Goal: Book appointment/travel/reservation

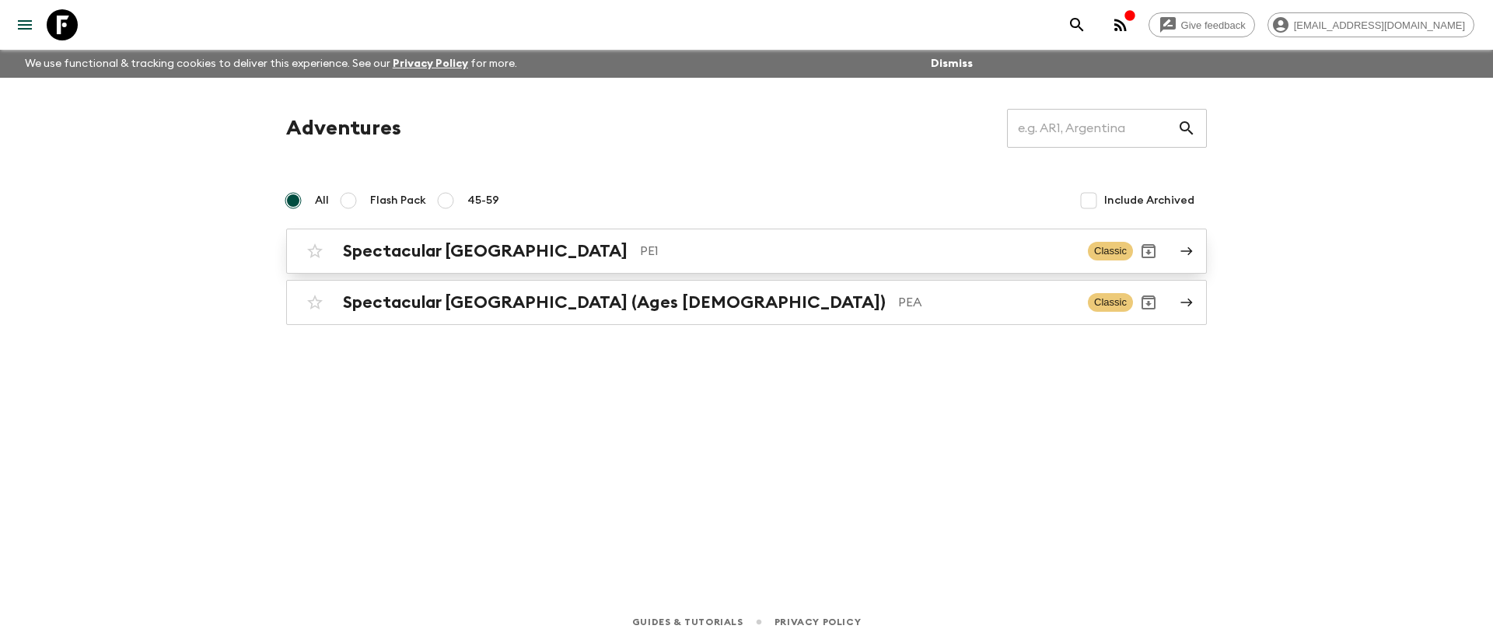
click at [458, 246] on h2 "Spectacular [GEOGRAPHIC_DATA]" at bounding box center [485, 251] width 285 height 20
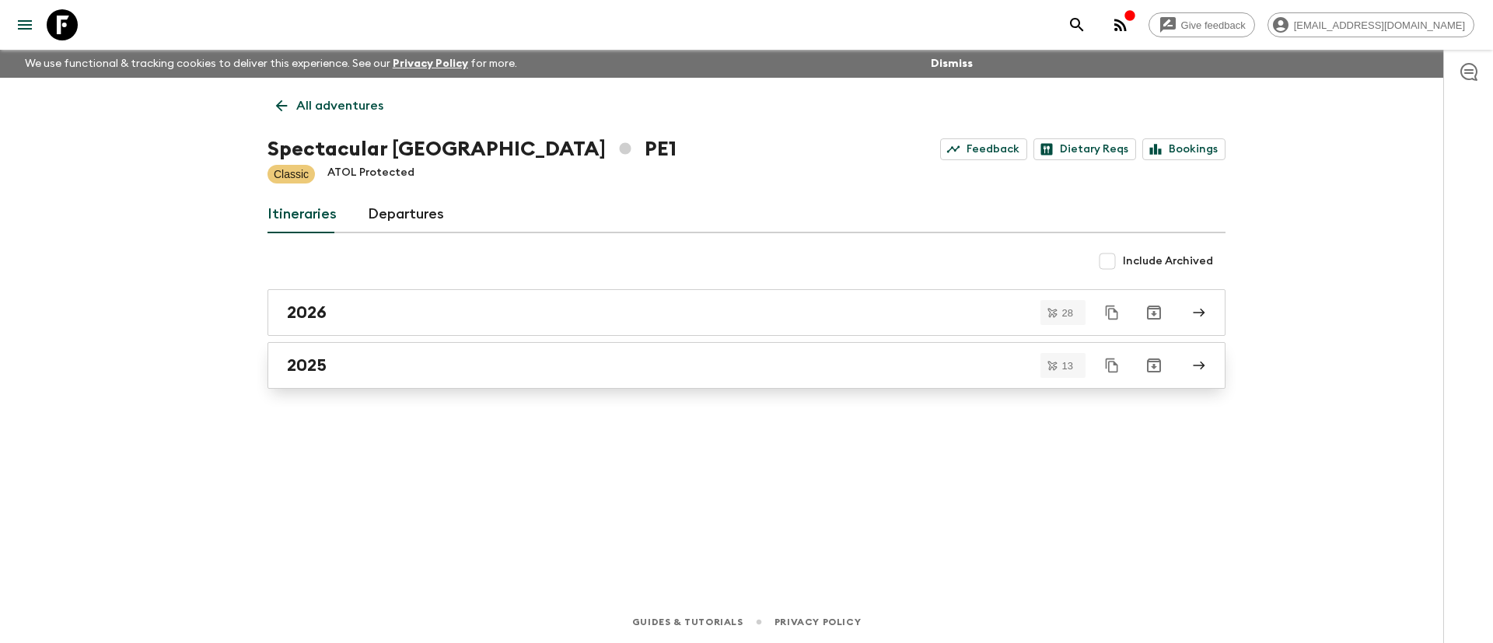
click at [302, 360] on h2 "2025" at bounding box center [307, 365] width 40 height 20
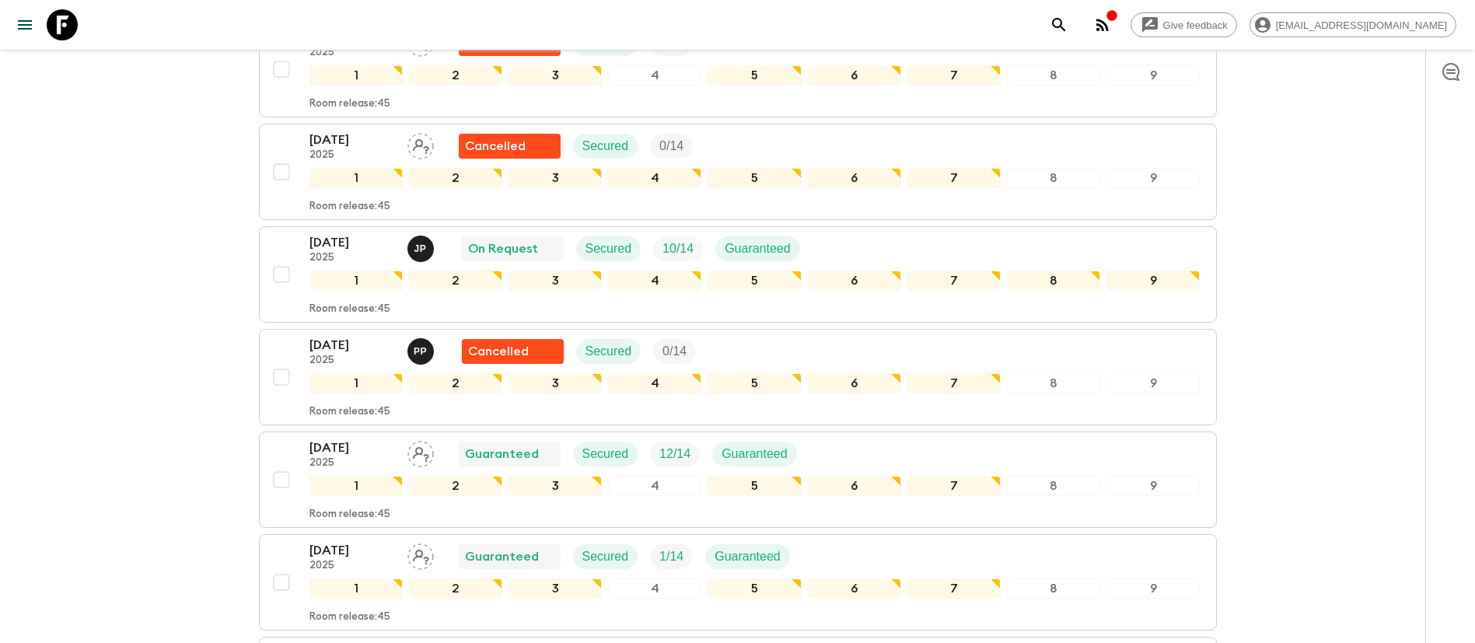
scroll to position [1050, 0]
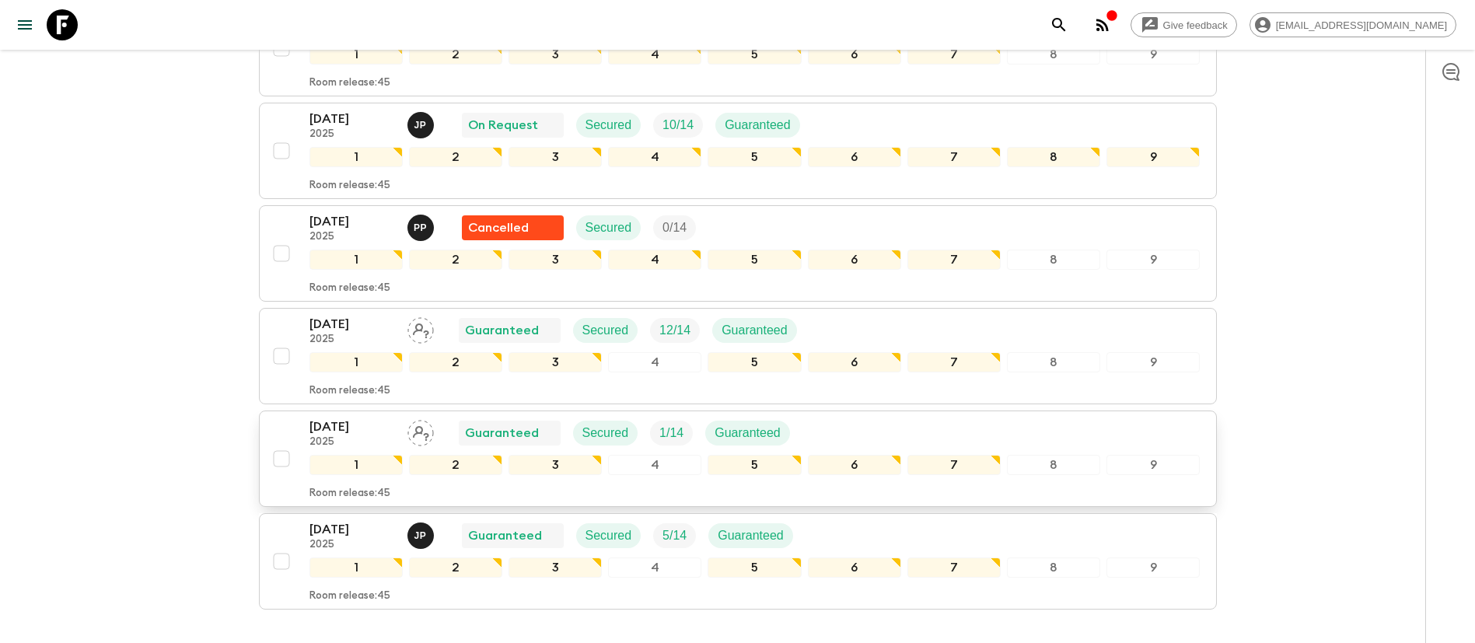
click at [1084, 426] on div "[DATE] 2025 Guaranteed Secured 1 / 14 Guaranteed" at bounding box center [754, 433] width 891 height 31
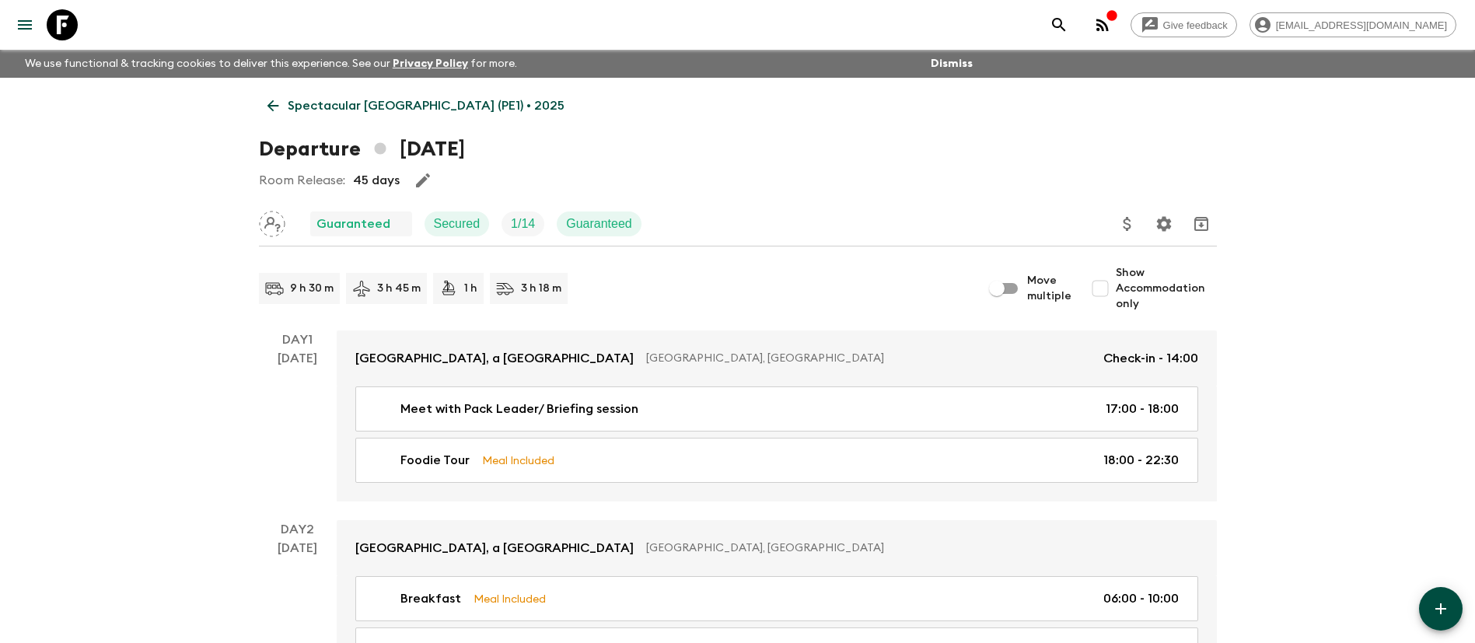
click at [1119, 211] on button "Update Price, Early Bird Discount and Costs" at bounding box center [1127, 223] width 31 height 31
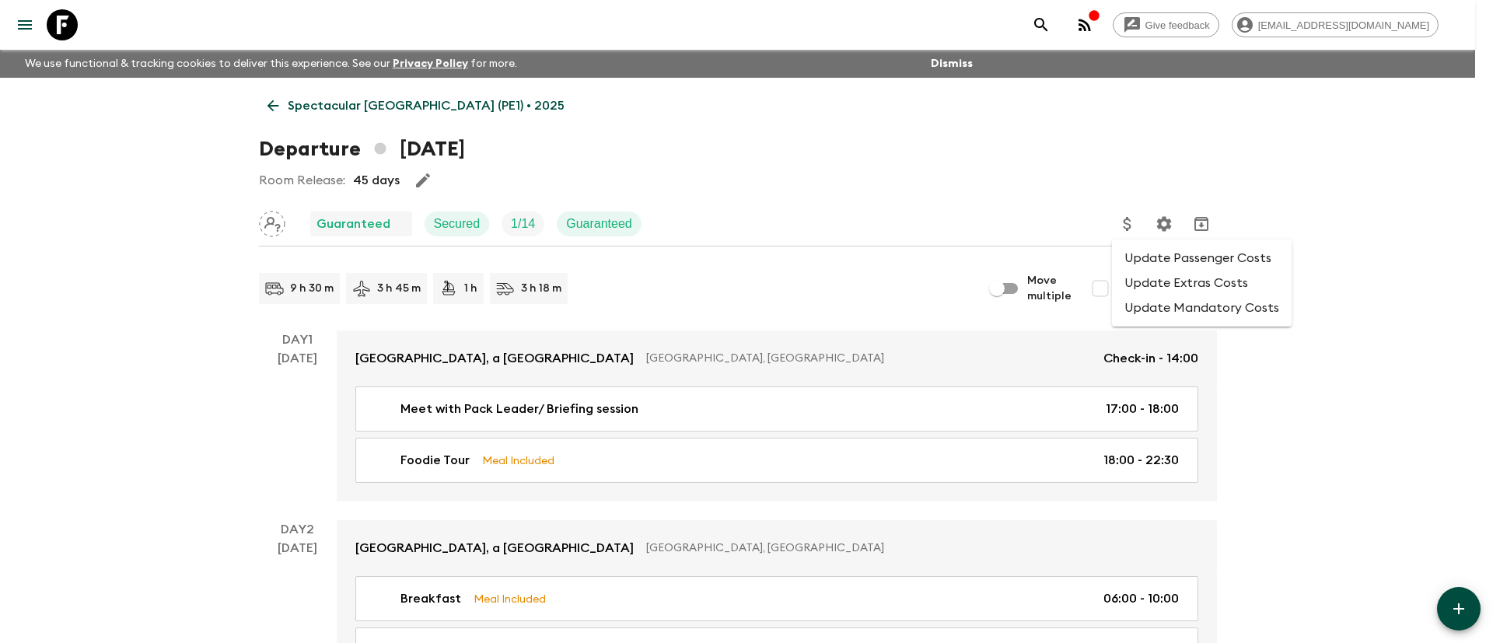
click at [1137, 260] on li "Update Passenger Costs" at bounding box center [1202, 258] width 180 height 25
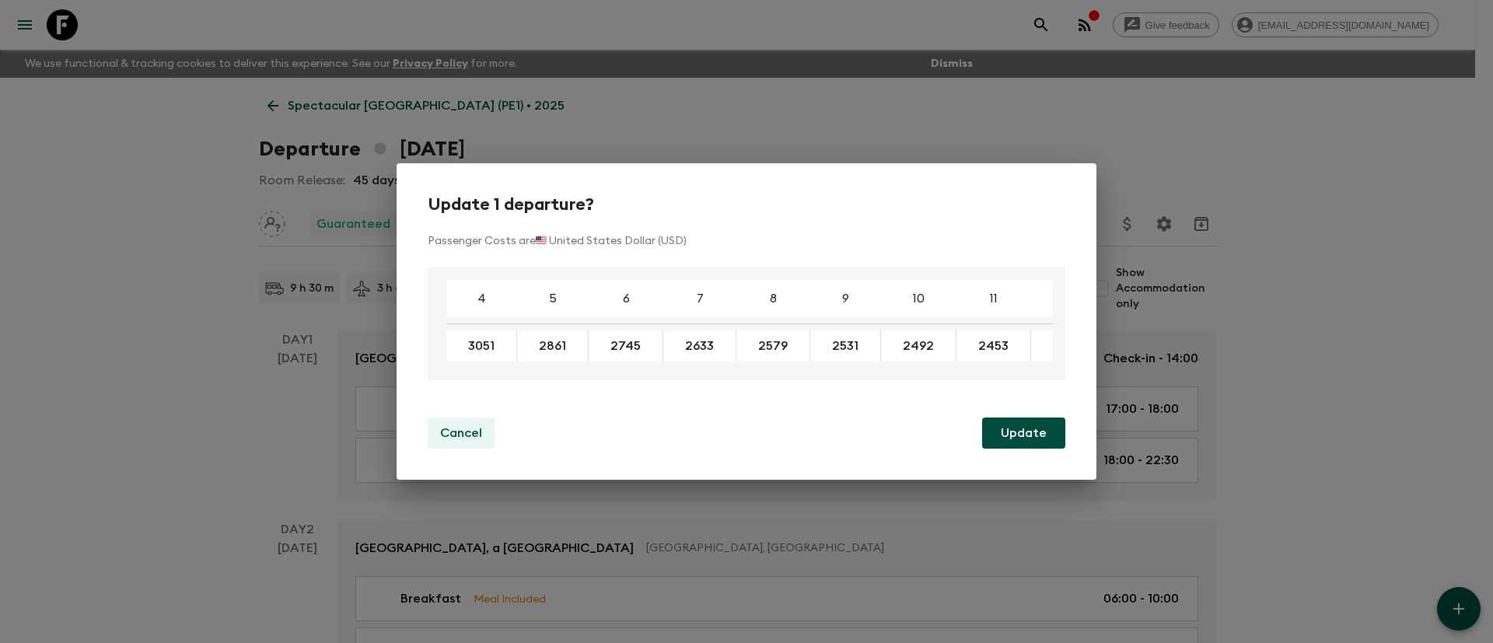
click at [463, 435] on p "Cancel" at bounding box center [461, 433] width 42 height 19
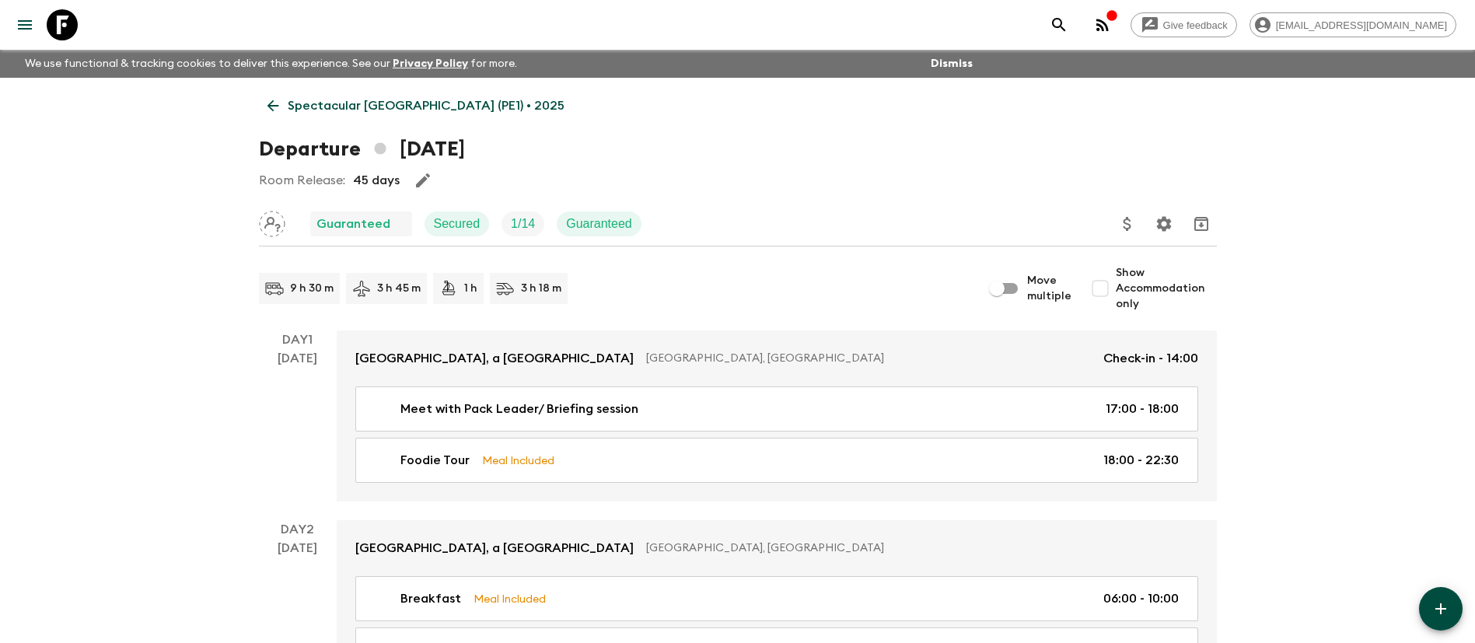
click at [363, 102] on p "Spectacular [GEOGRAPHIC_DATA] (PE1) • 2025" at bounding box center [426, 105] width 277 height 19
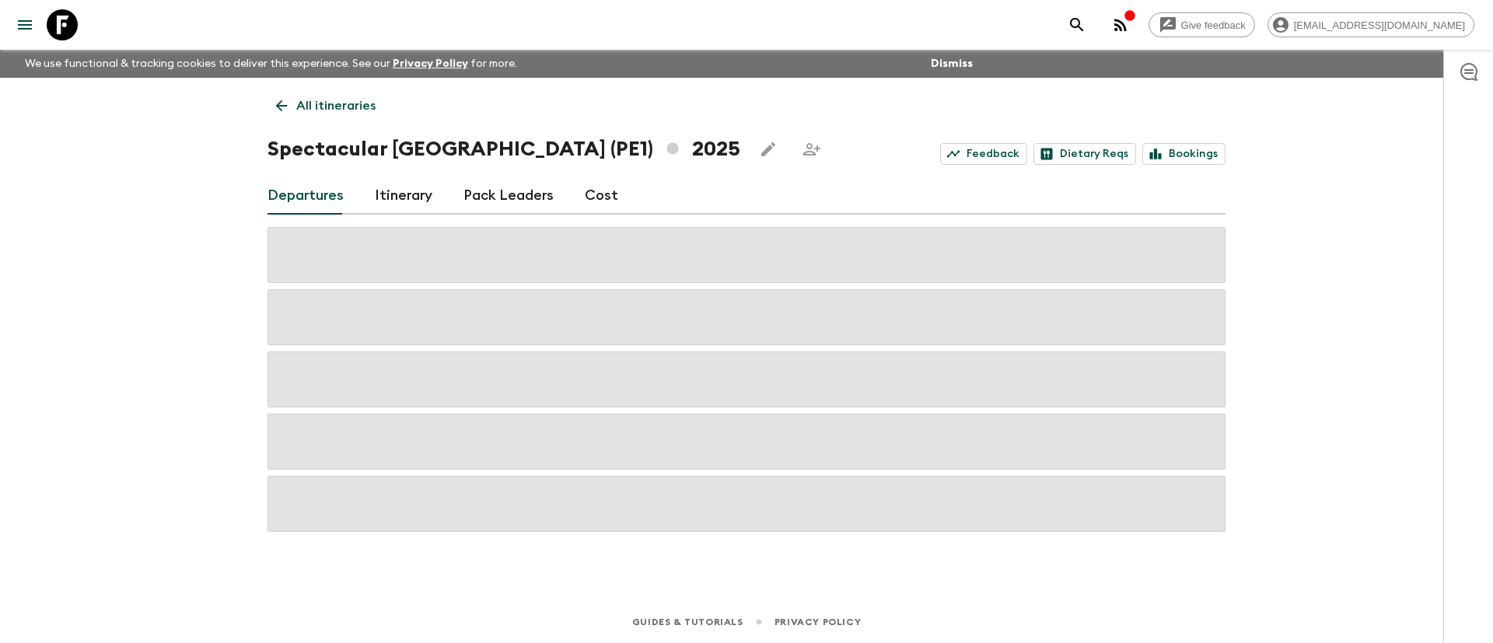
click at [414, 190] on link "Itinerary" at bounding box center [404, 195] width 58 height 37
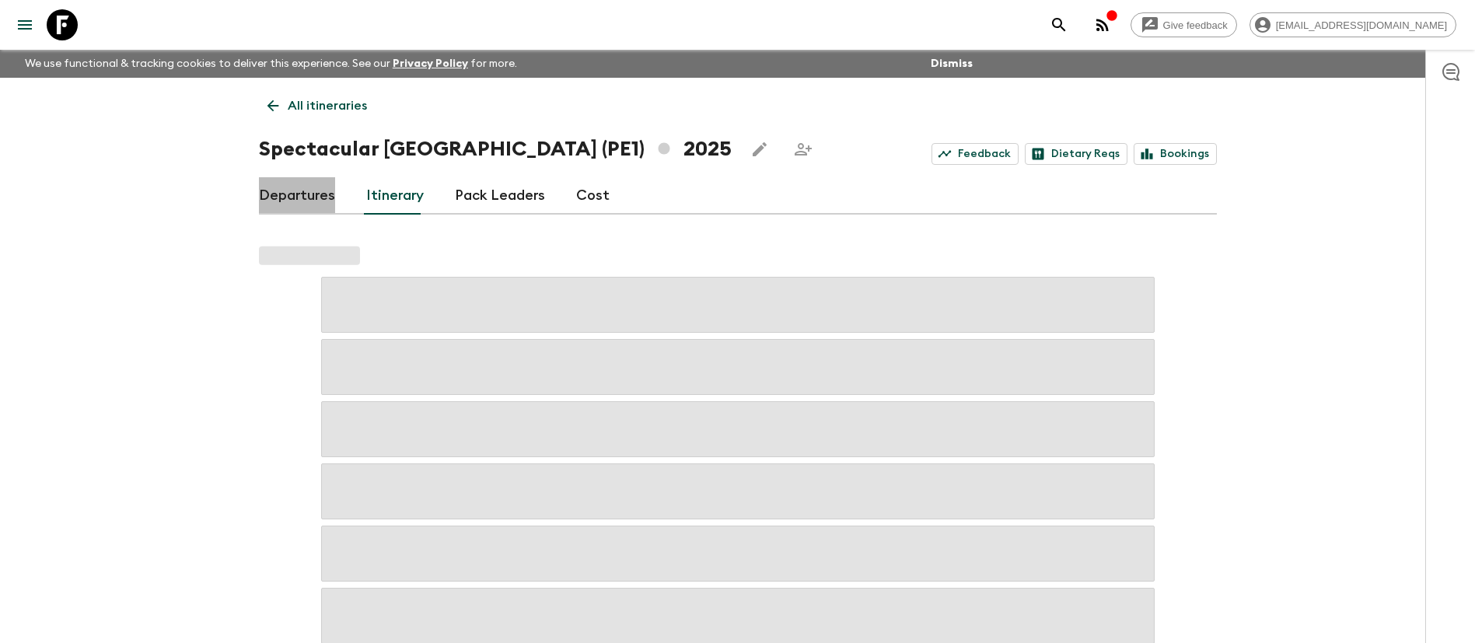
click at [301, 201] on link "Departures" at bounding box center [297, 195] width 76 height 37
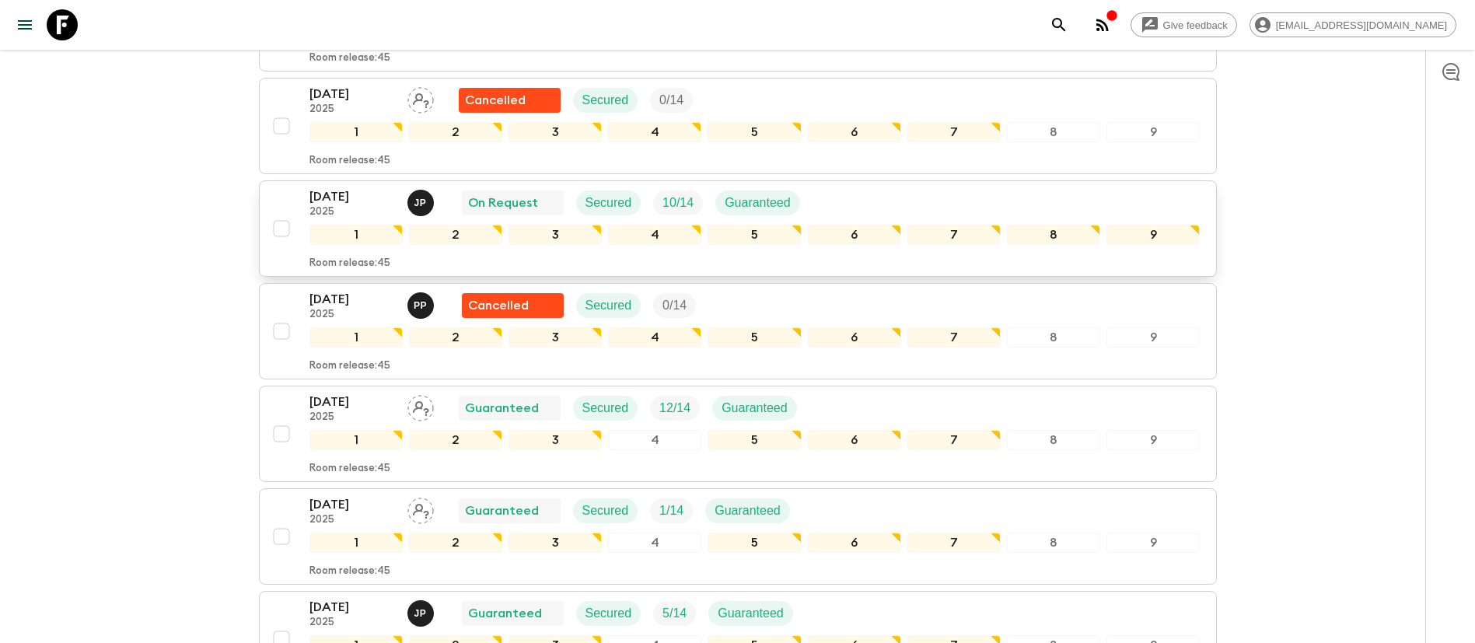
scroll to position [1050, 0]
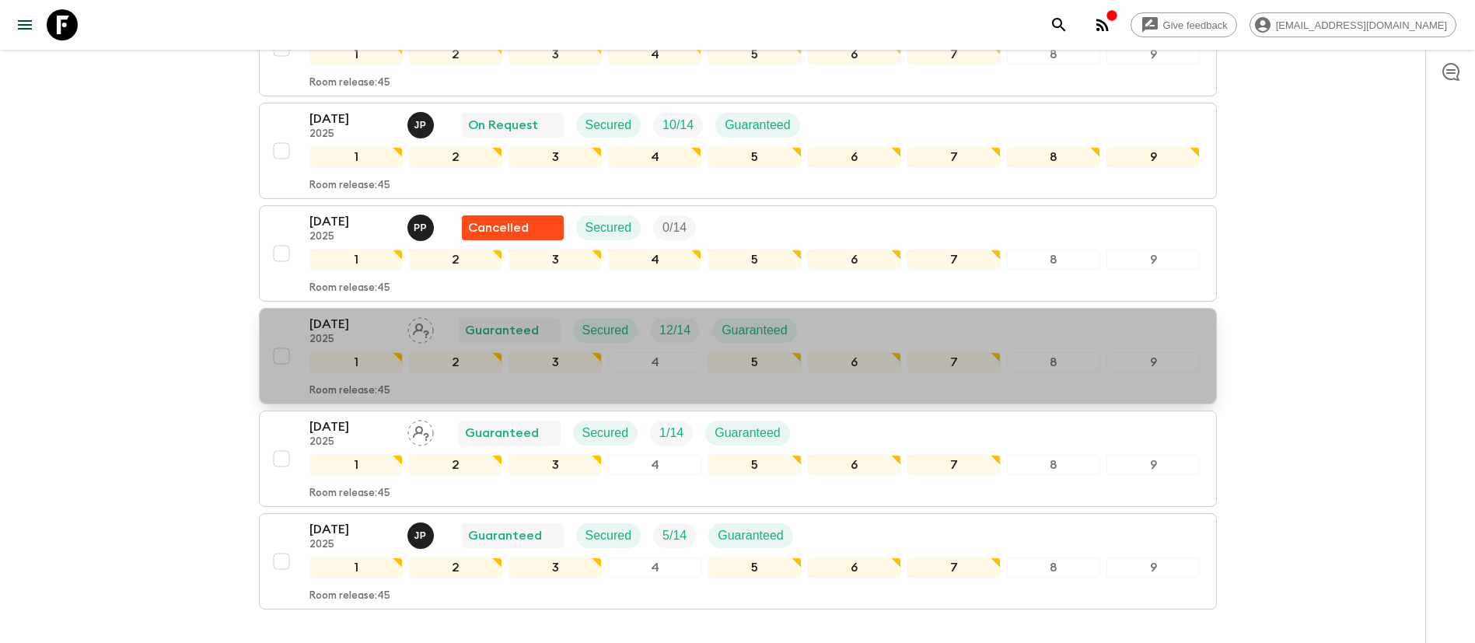
click at [896, 323] on div "22 Nov 2025 2025 Guaranteed Secured 12 / 14 Guaranteed" at bounding box center [754, 330] width 891 height 31
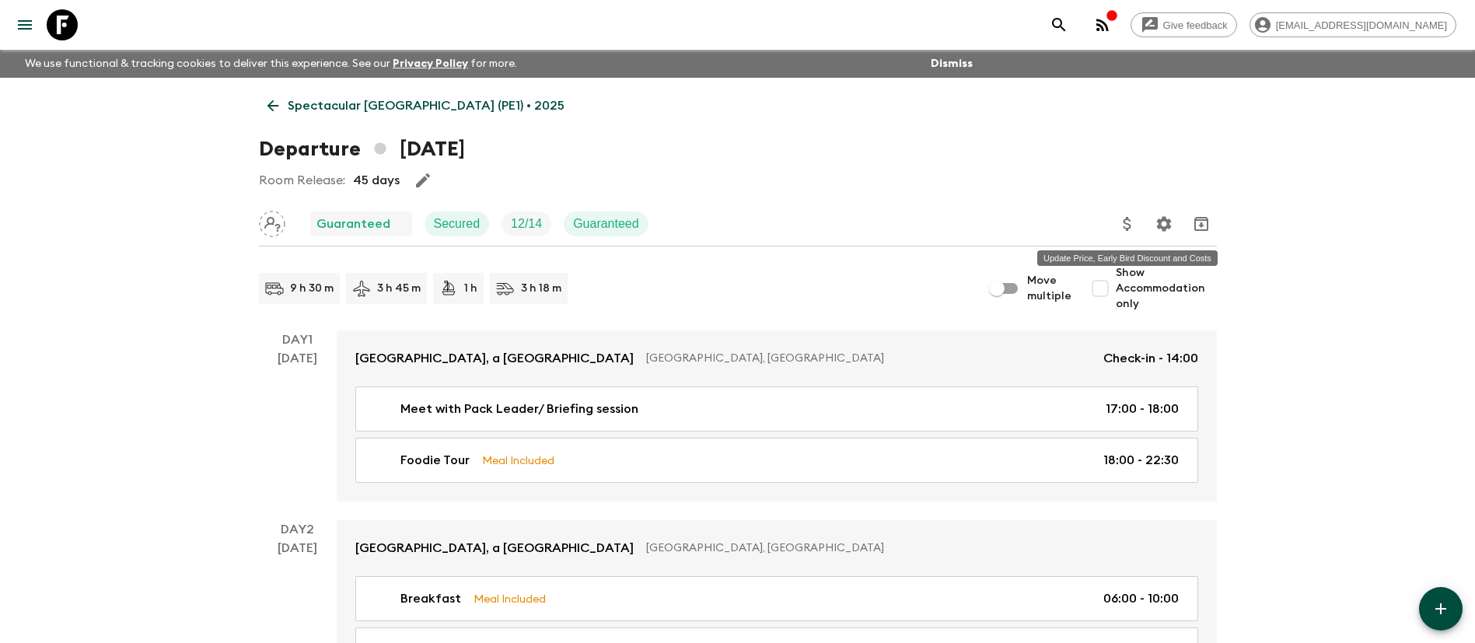
click at [1130, 219] on icon "Update Price, Early Bird Discount and Costs" at bounding box center [1127, 224] width 8 height 14
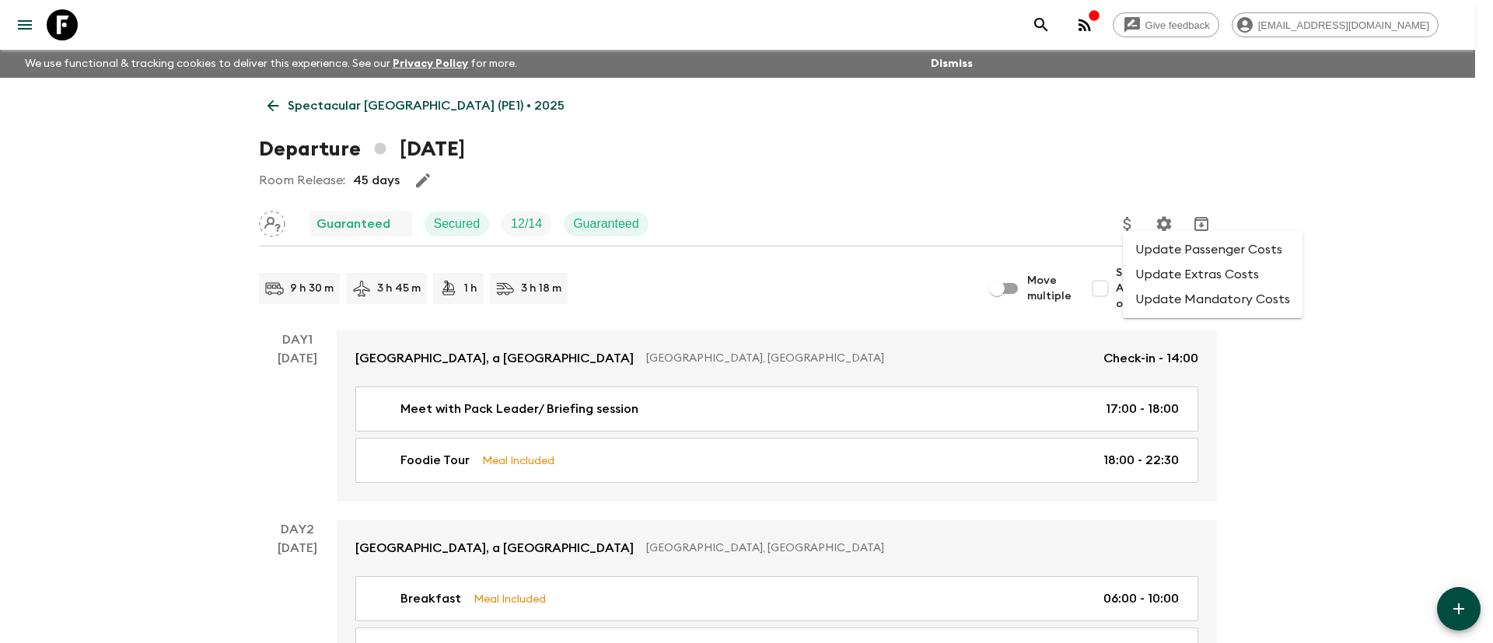
click at [1143, 241] on li "Update Passenger Costs" at bounding box center [1213, 249] width 180 height 25
